Goal: Entertainment & Leisure: Consume media (video, audio)

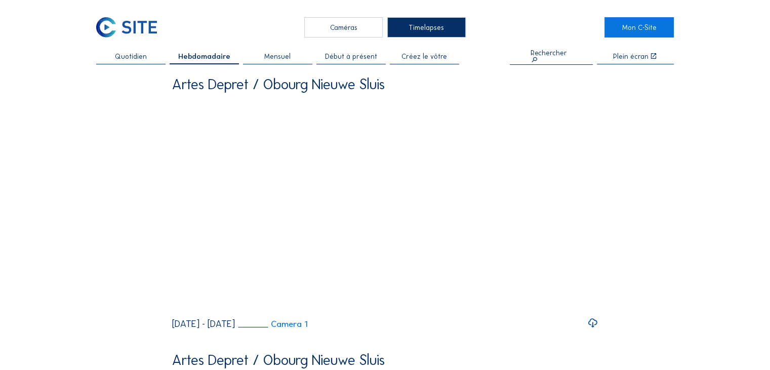
click at [271, 55] on span "Mensuel" at bounding box center [277, 56] width 26 height 7
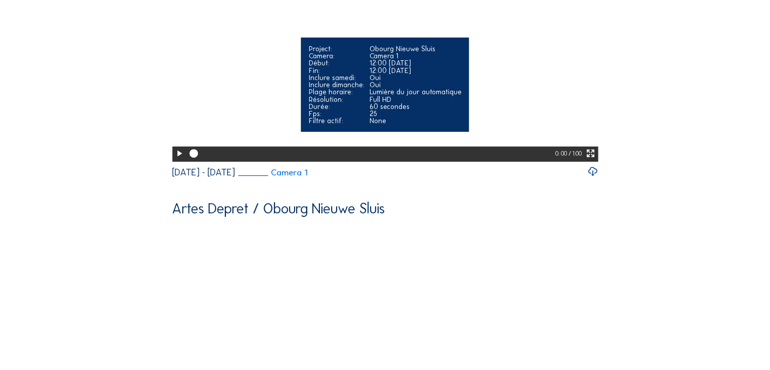
scroll to position [152, 0]
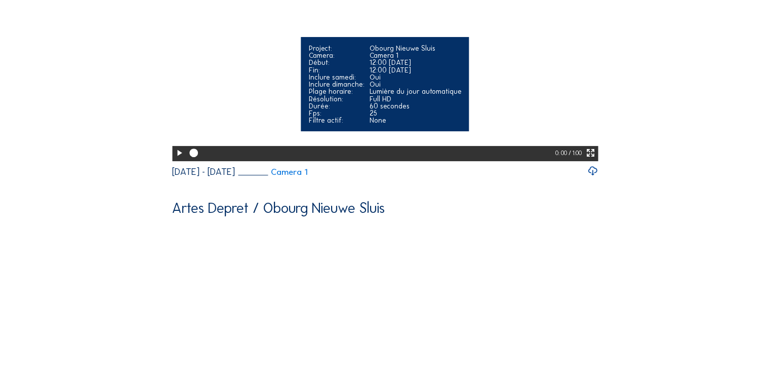
click at [175, 159] on icon at bounding box center [179, 153] width 10 height 12
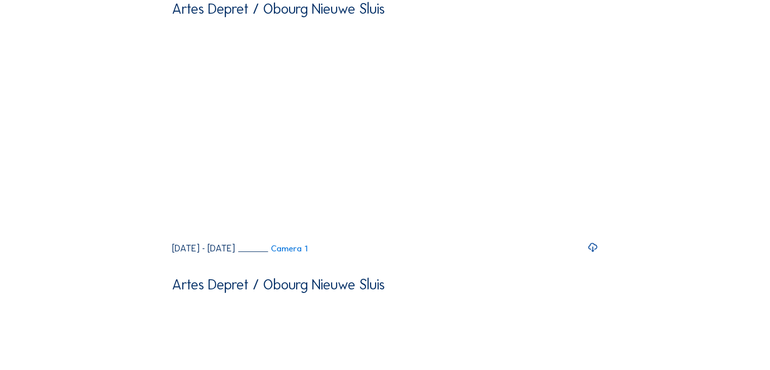
scroll to position [0, 0]
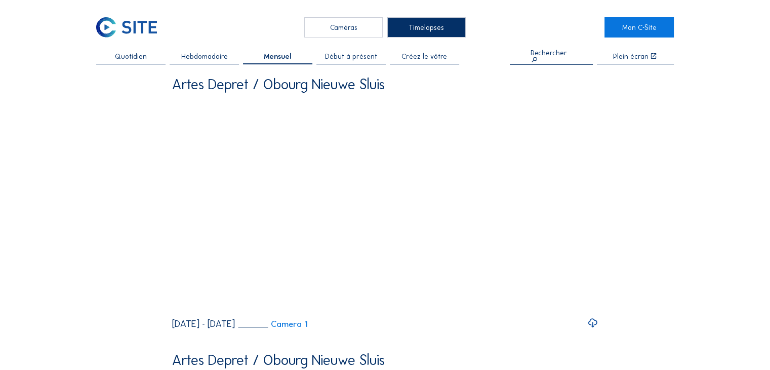
click at [362, 59] on span "Début à présent" at bounding box center [351, 56] width 52 height 7
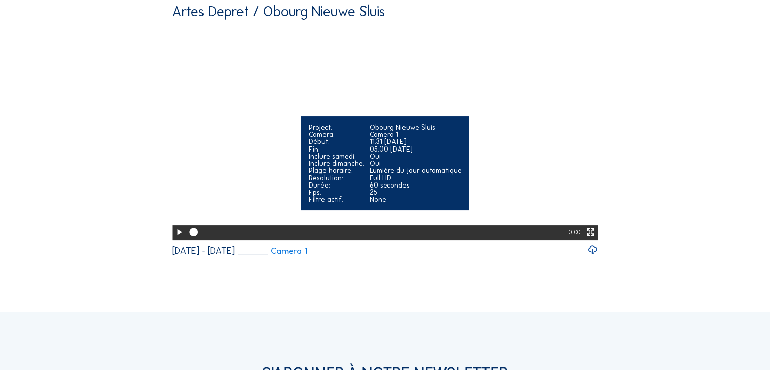
scroll to position [101, 0]
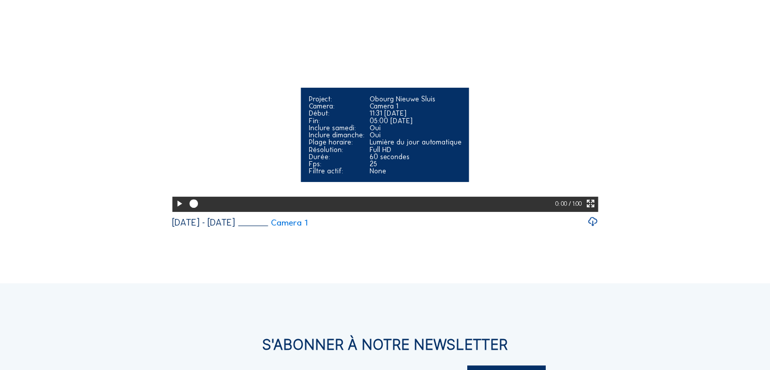
click at [178, 210] on icon at bounding box center [179, 203] width 10 height 12
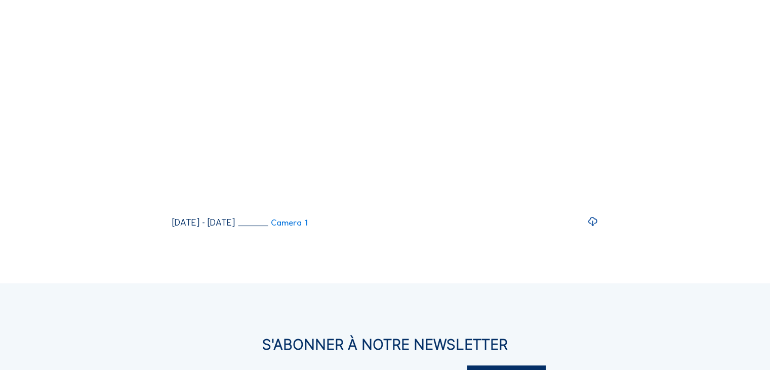
scroll to position [51, 0]
